Goal: Transaction & Acquisition: Purchase product/service

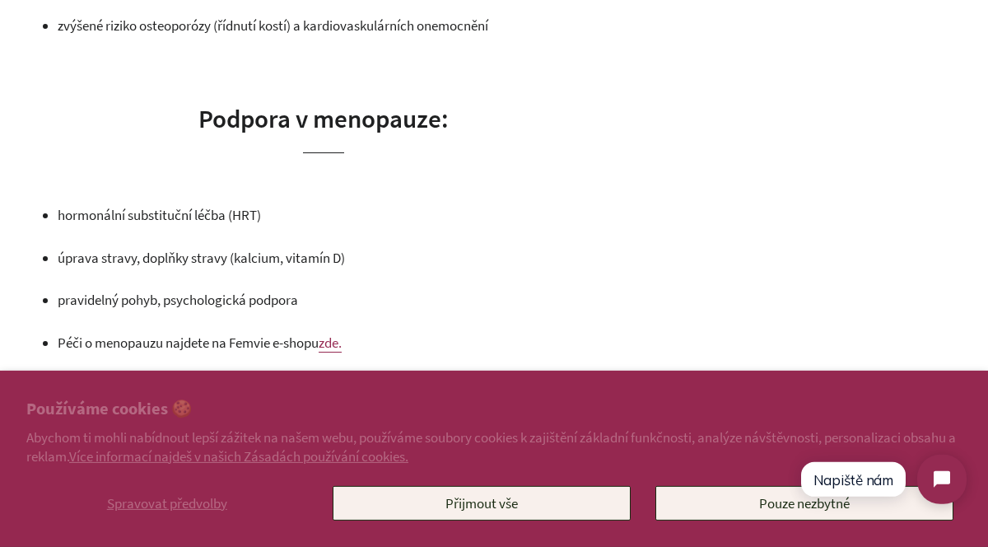
scroll to position [1200, 0]
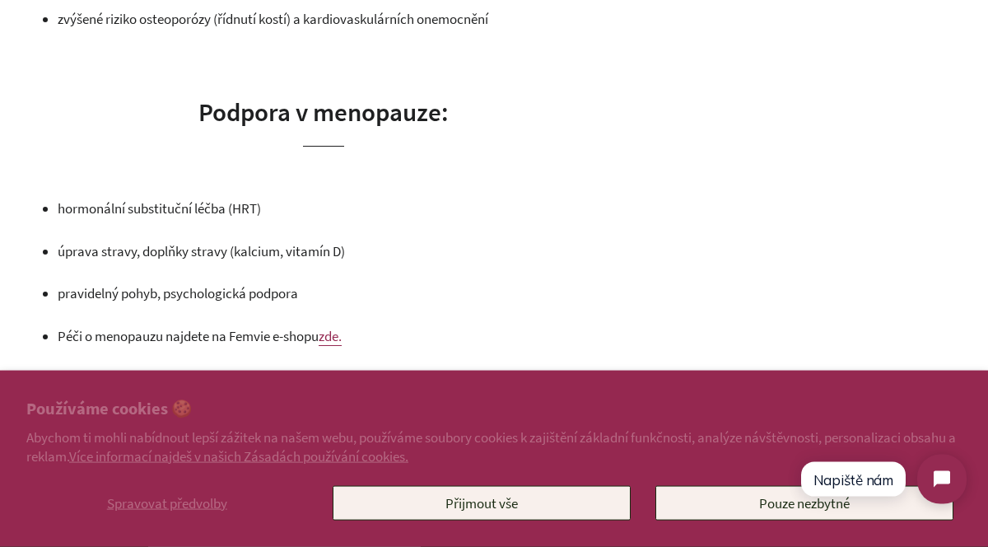
click at [339, 339] on link "zde." at bounding box center [330, 336] width 23 height 19
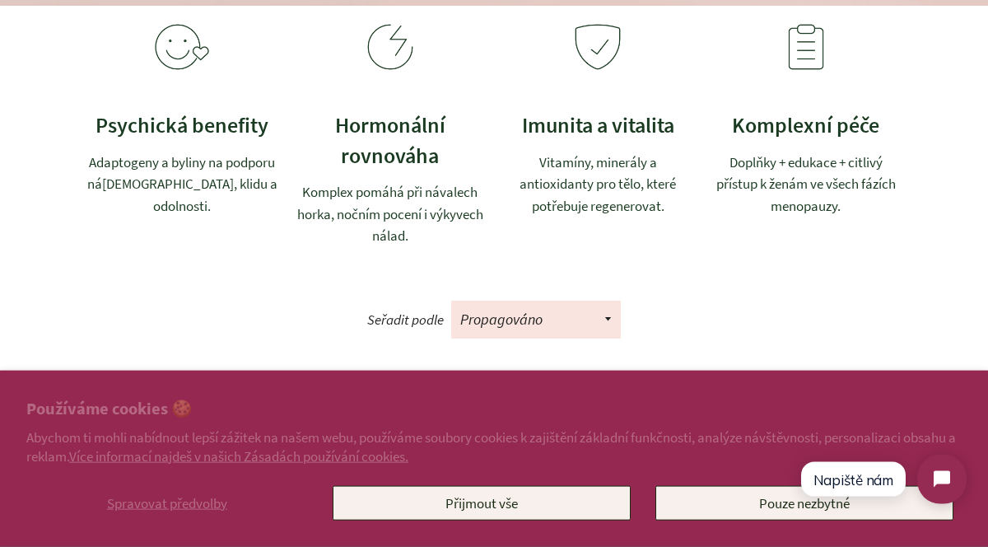
scroll to position [384, 0]
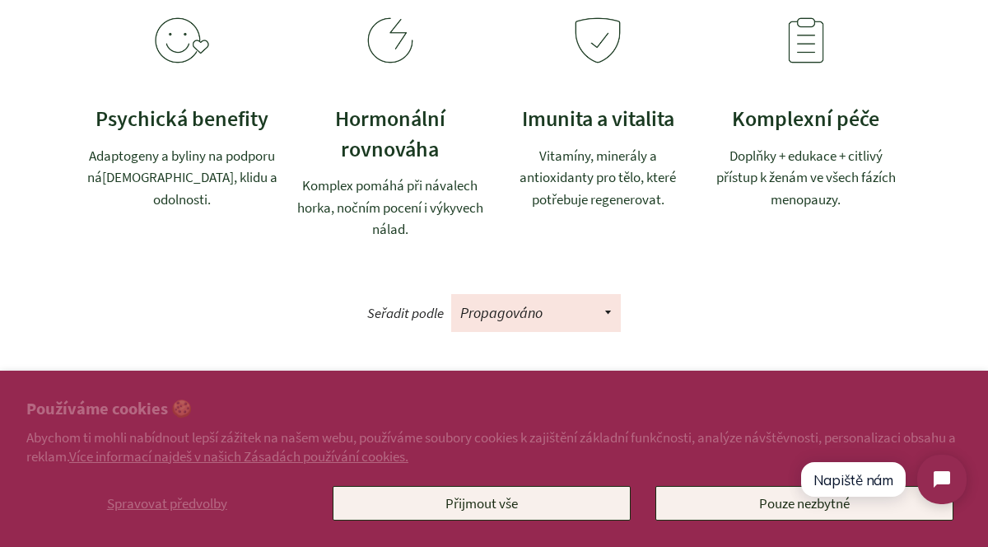
click at [798, 124] on h3 "Komplexní péče" at bounding box center [806, 119] width 192 height 30
click at [819, 34] on img at bounding box center [806, 40] width 66 height 66
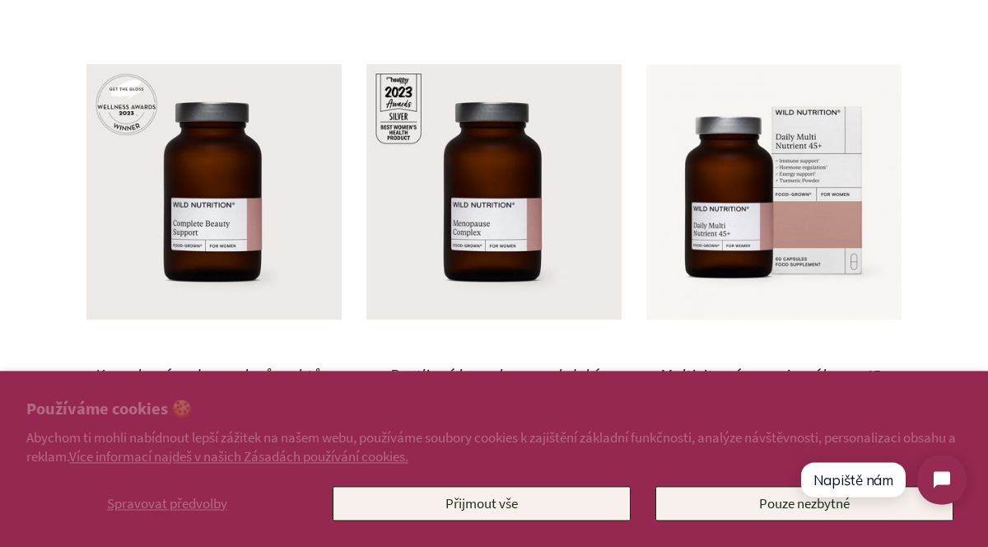
scroll to position [717, 0]
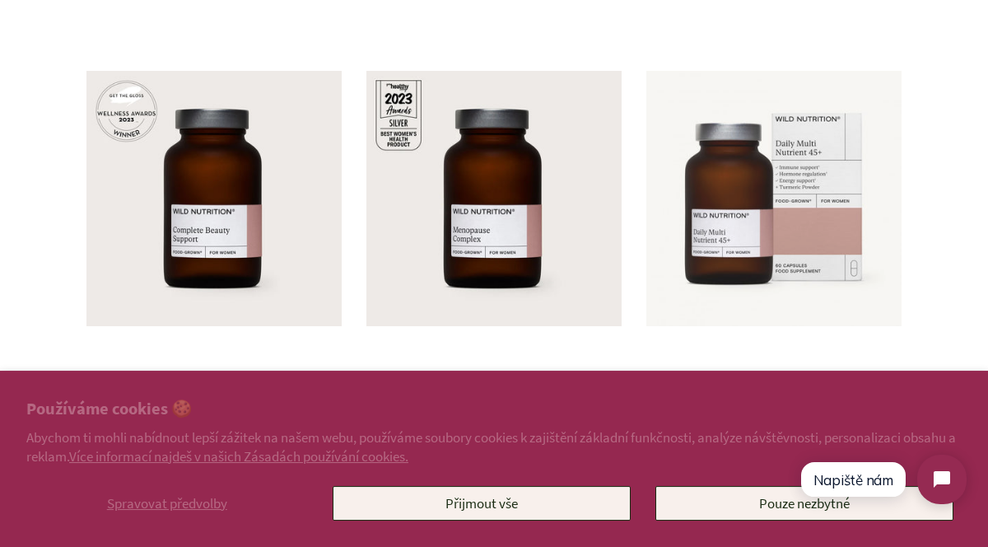
click at [806, 217] on img at bounding box center [773, 198] width 255 height 255
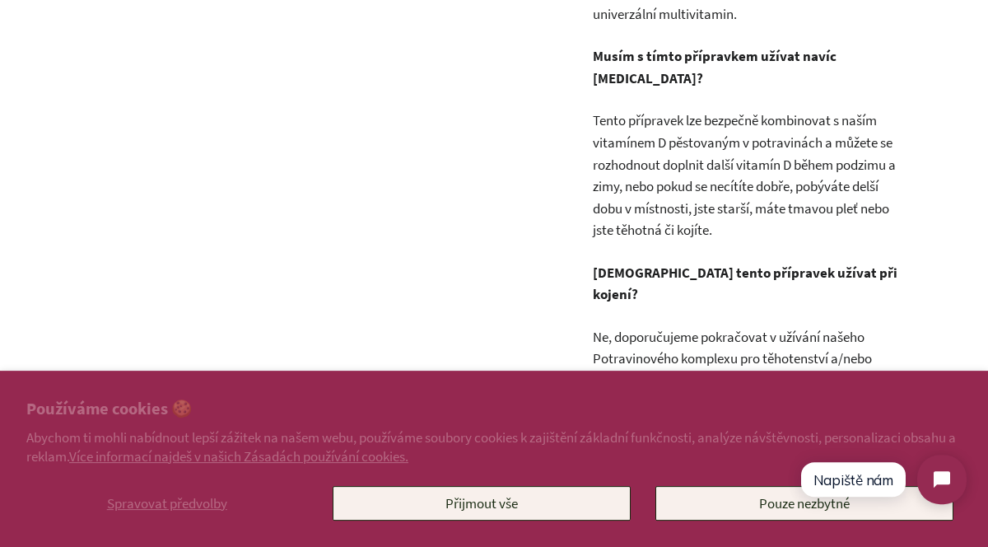
scroll to position [2401, 0]
